Goal: Transaction & Acquisition: Purchase product/service

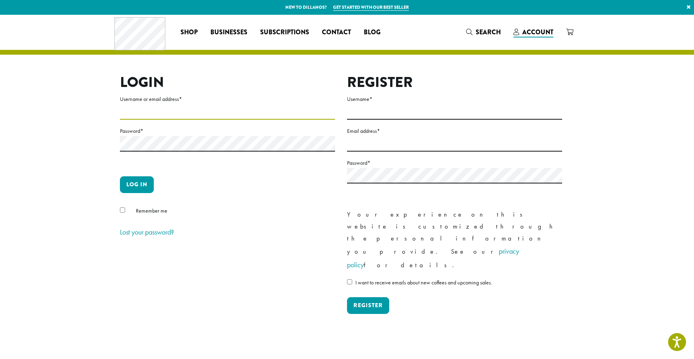
type input "**********"
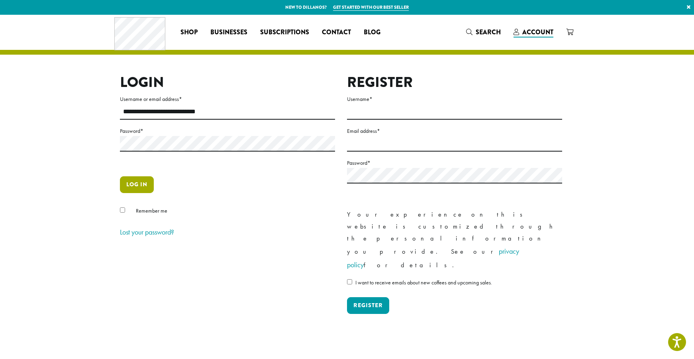
click at [132, 180] on button "Log in" at bounding box center [137, 184] width 34 height 17
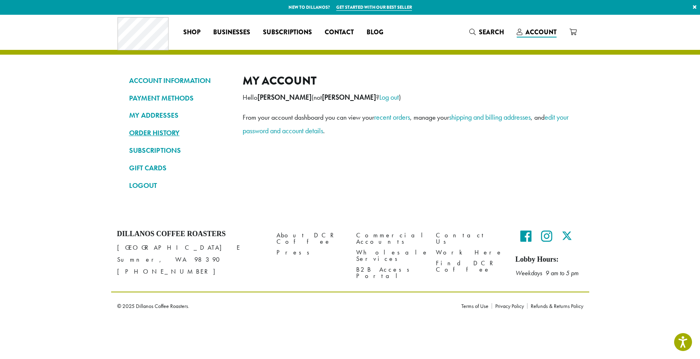
click at [151, 130] on link "ORDER HISTORY" at bounding box center [180, 133] width 102 height 14
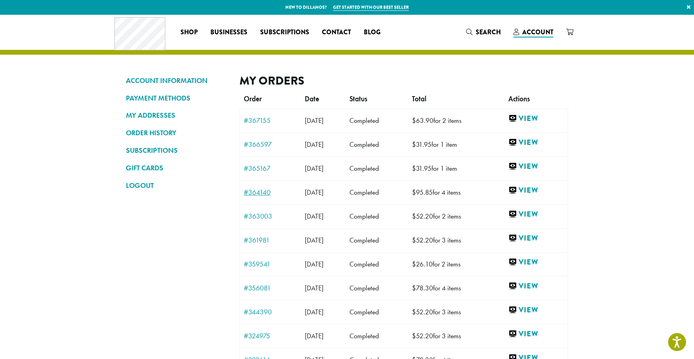
click at [251, 194] on link "#364140" at bounding box center [270, 192] width 53 height 7
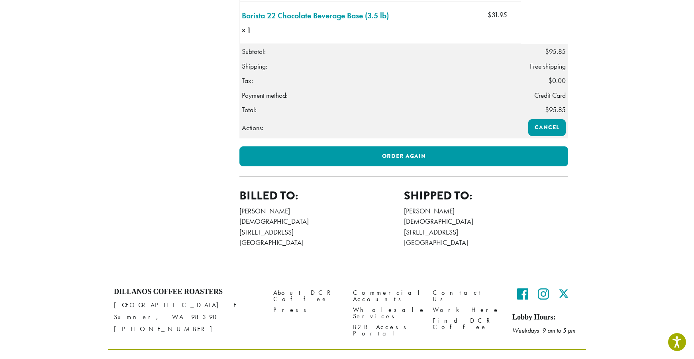
scroll to position [359, 0]
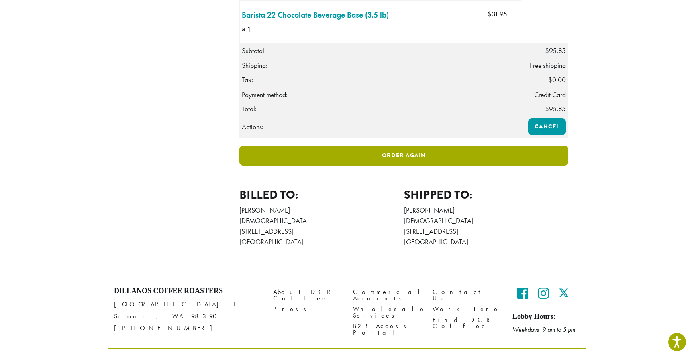
click at [393, 165] on link "Order again" at bounding box center [404, 156] width 329 height 20
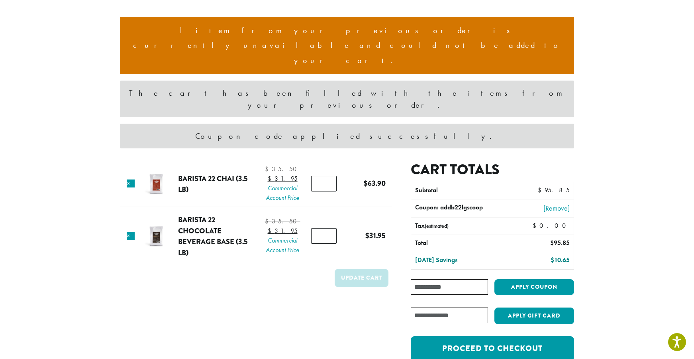
scroll to position [80, 0]
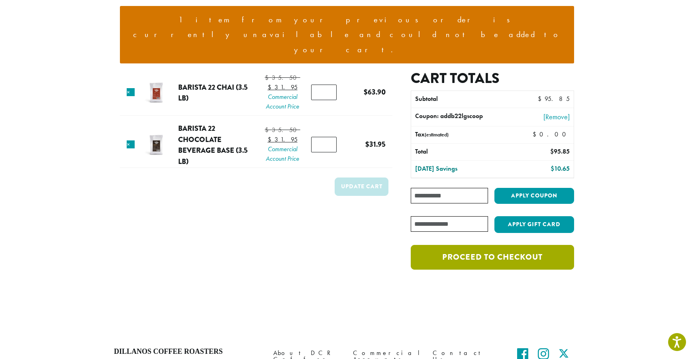
click at [471, 245] on link "Proceed to checkout" at bounding box center [492, 257] width 163 height 25
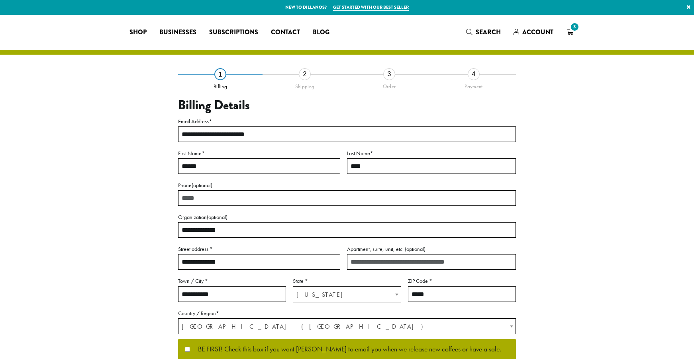
select select "**"
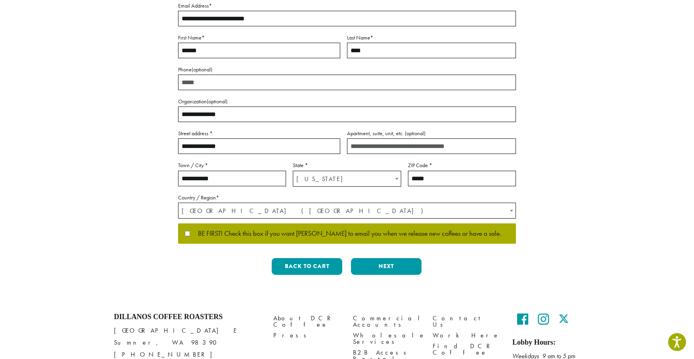
scroll to position [120, 0]
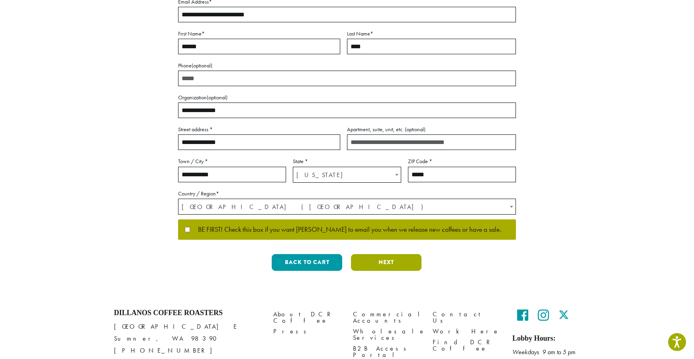
click at [372, 264] on button "Next" at bounding box center [386, 262] width 71 height 17
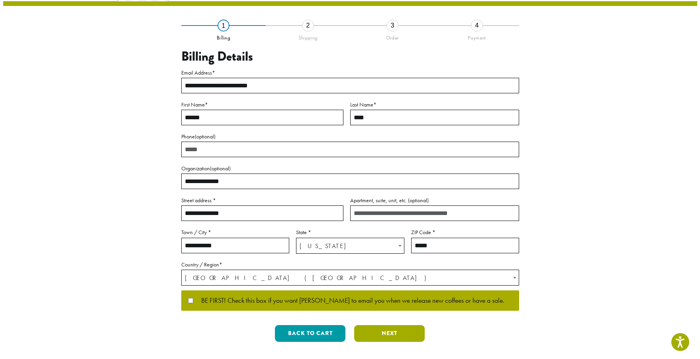
scroll to position [0, 0]
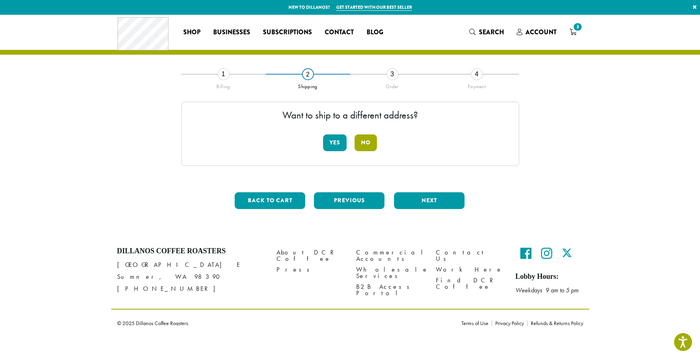
click at [364, 144] on button "No" at bounding box center [366, 142] width 22 height 17
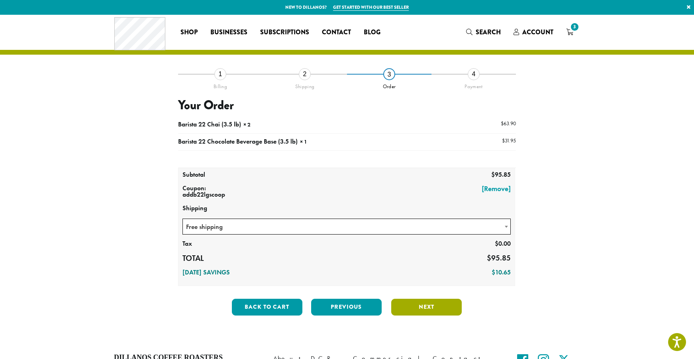
click at [433, 310] on button "Next" at bounding box center [426, 307] width 71 height 17
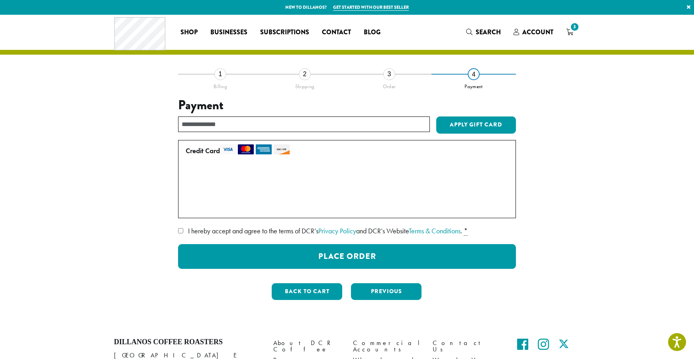
click at [185, 228] on label "I hereby accept and agree to the terms of DCR’s Privacy Policy and DCR’s Websit…" at bounding box center [347, 230] width 338 height 13
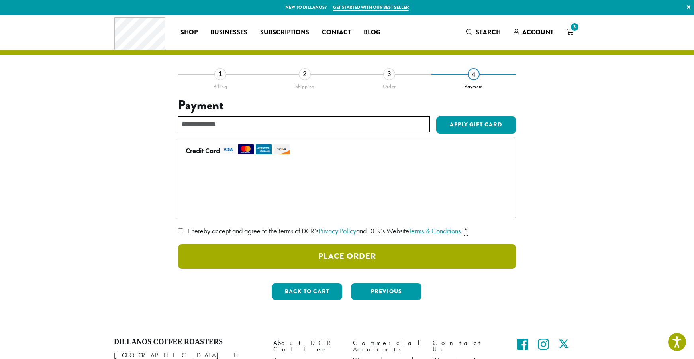
click at [277, 257] on button "Place Order" at bounding box center [347, 256] width 338 height 25
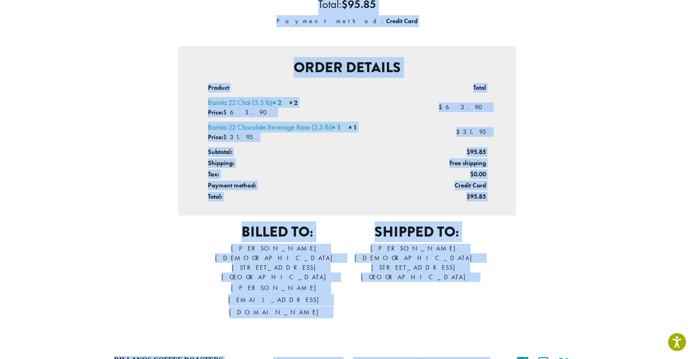
scroll to position [219, 0]
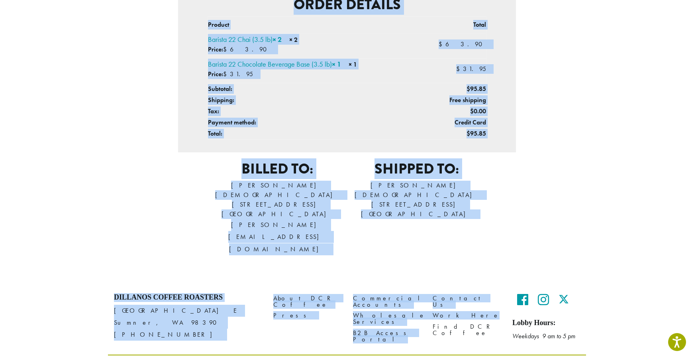
drag, startPoint x: 269, startPoint y: 102, endPoint x: 513, endPoint y: 221, distance: 271.0
click at [513, 221] on div "Thank you. Your order has been received. Order number: 372308 Date: [DATE] Emai…" at bounding box center [347, 57] width 454 height 407
